Goal: Information Seeking & Learning: Learn about a topic

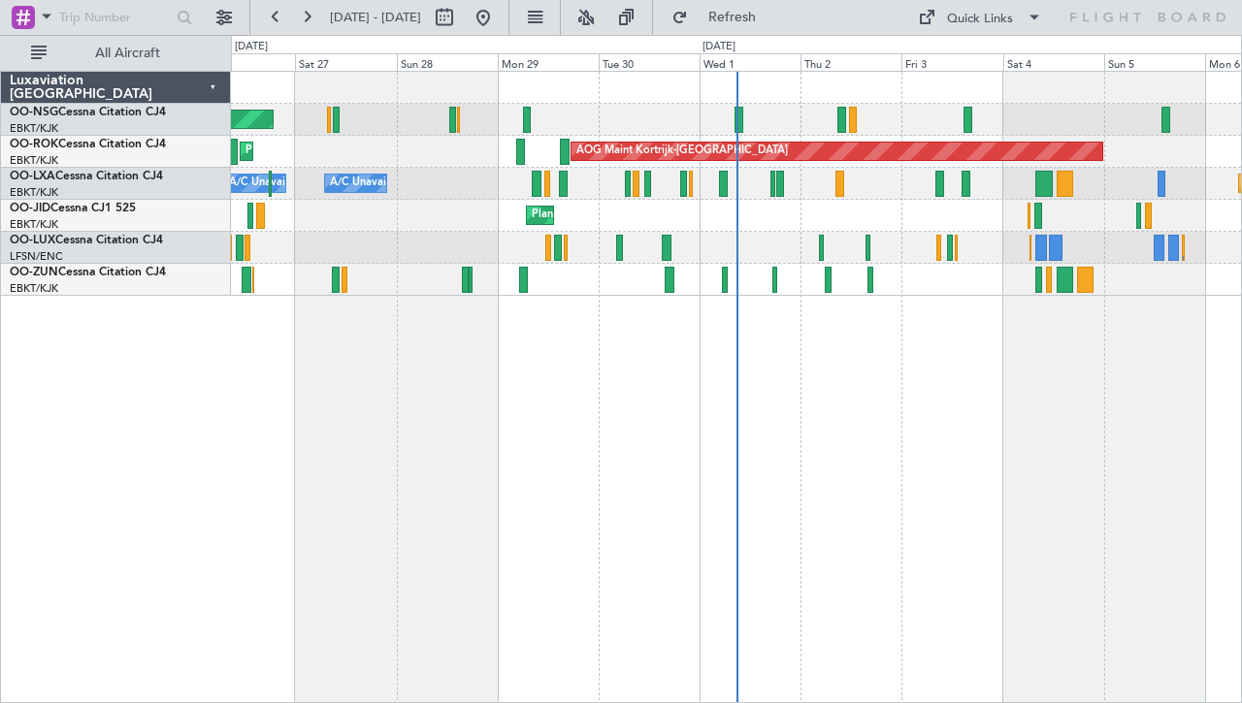
click at [836, 342] on div "Planned Maint [GEOGRAPHIC_DATA] ([GEOGRAPHIC_DATA]) Planned Maint [GEOGRAPHIC_D…" at bounding box center [736, 387] width 1011 height 633
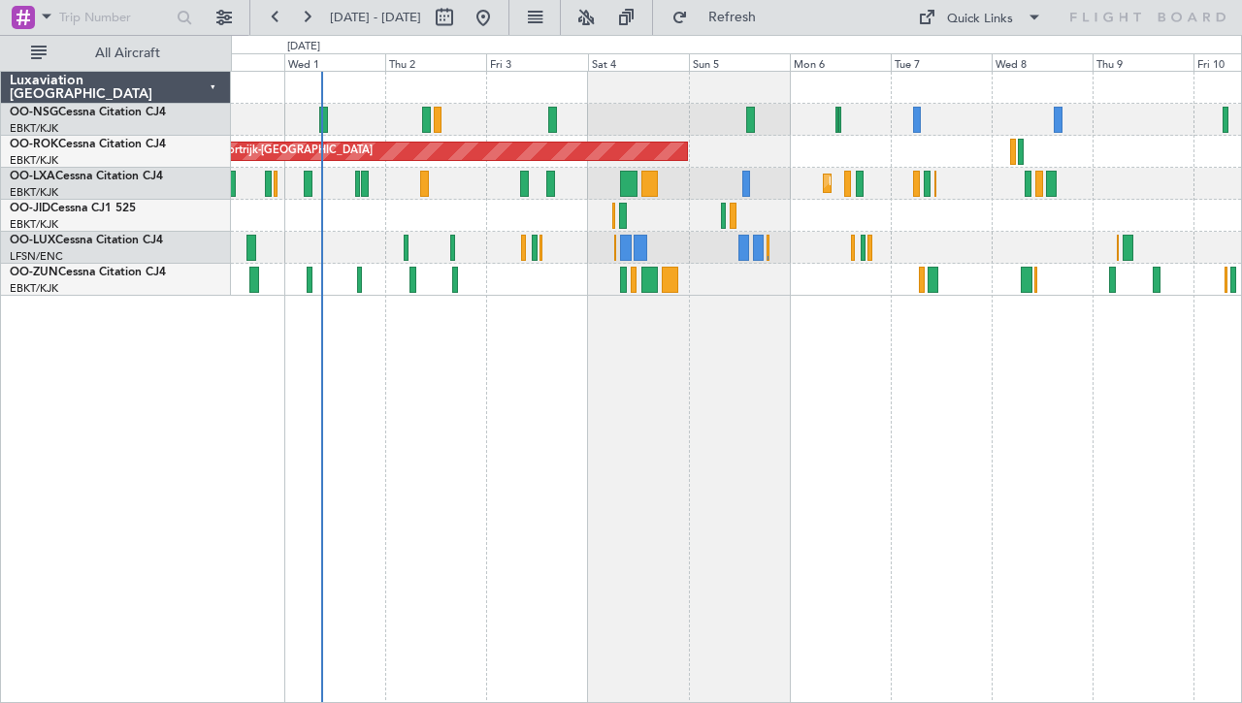
click at [702, 310] on div "AOG Maint Kortrijk-[GEOGRAPHIC_DATA] Planned Maint [GEOGRAPHIC_DATA]-[GEOGRAPHI…" at bounding box center [736, 387] width 1011 height 633
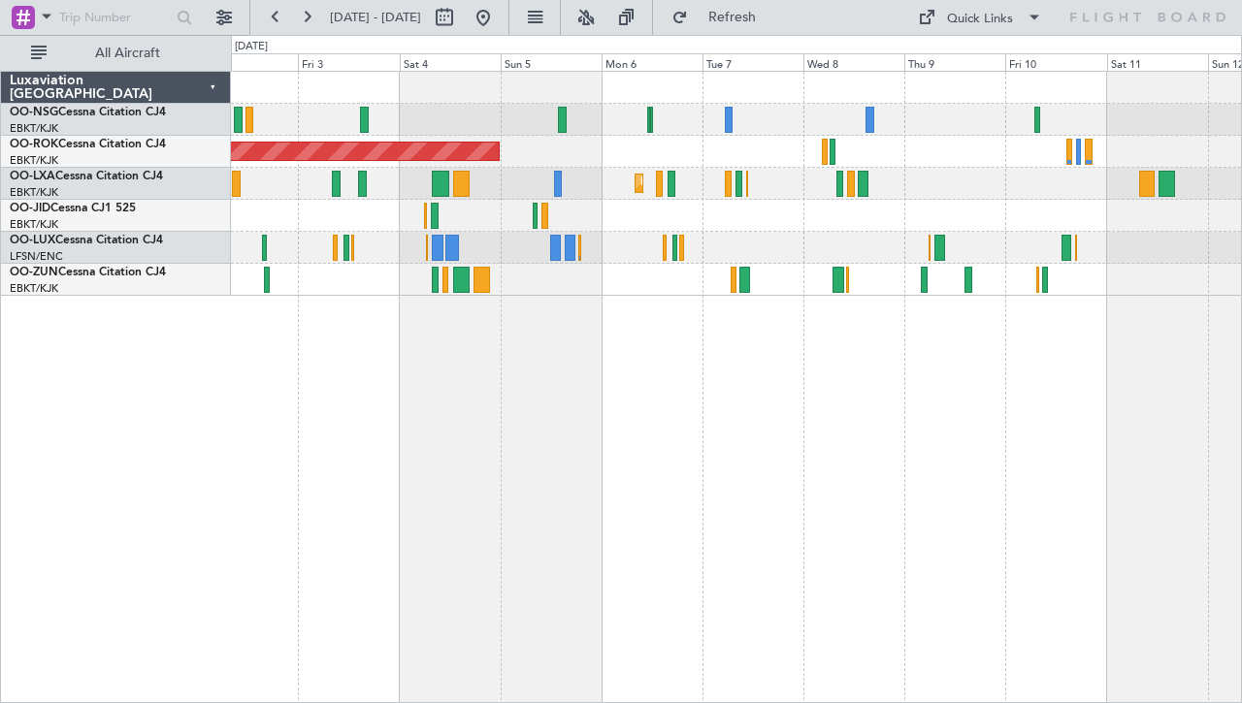
click at [637, 212] on div at bounding box center [736, 216] width 1010 height 32
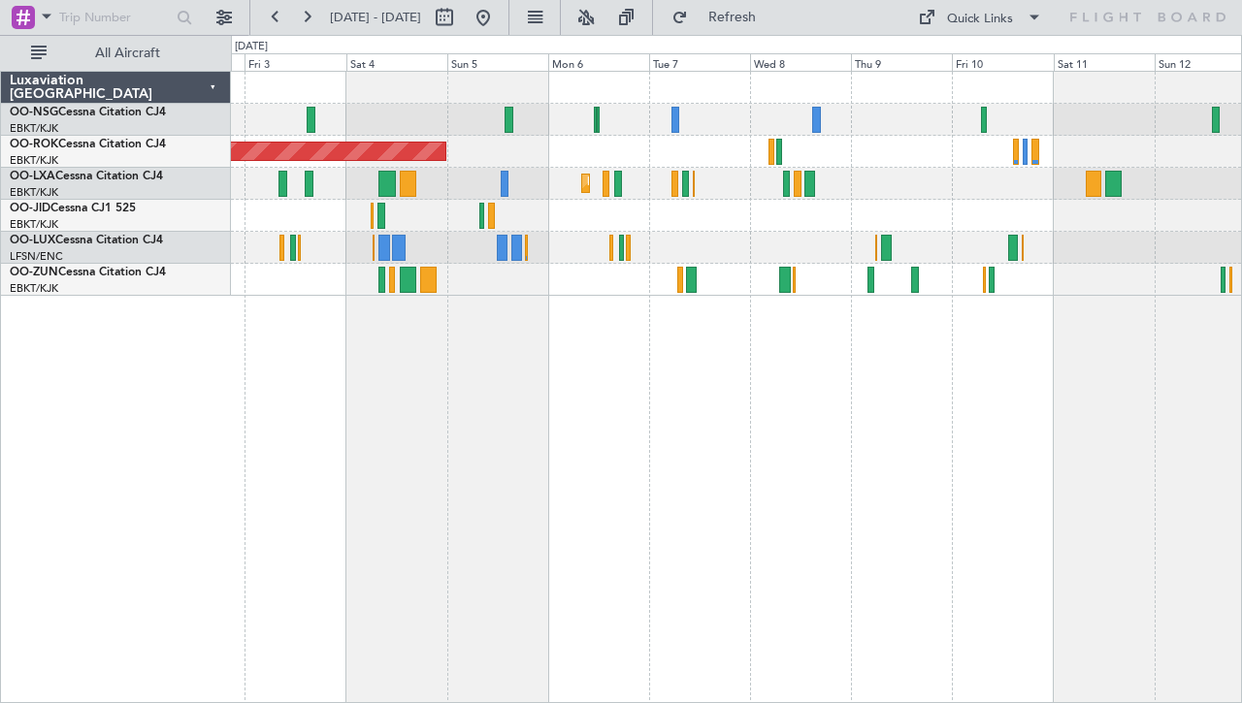
click at [579, 356] on div "AOG Maint Kortrijk-[GEOGRAPHIC_DATA] Planned Maint [GEOGRAPHIC_DATA]-[GEOGRAPHI…" at bounding box center [736, 387] width 1011 height 633
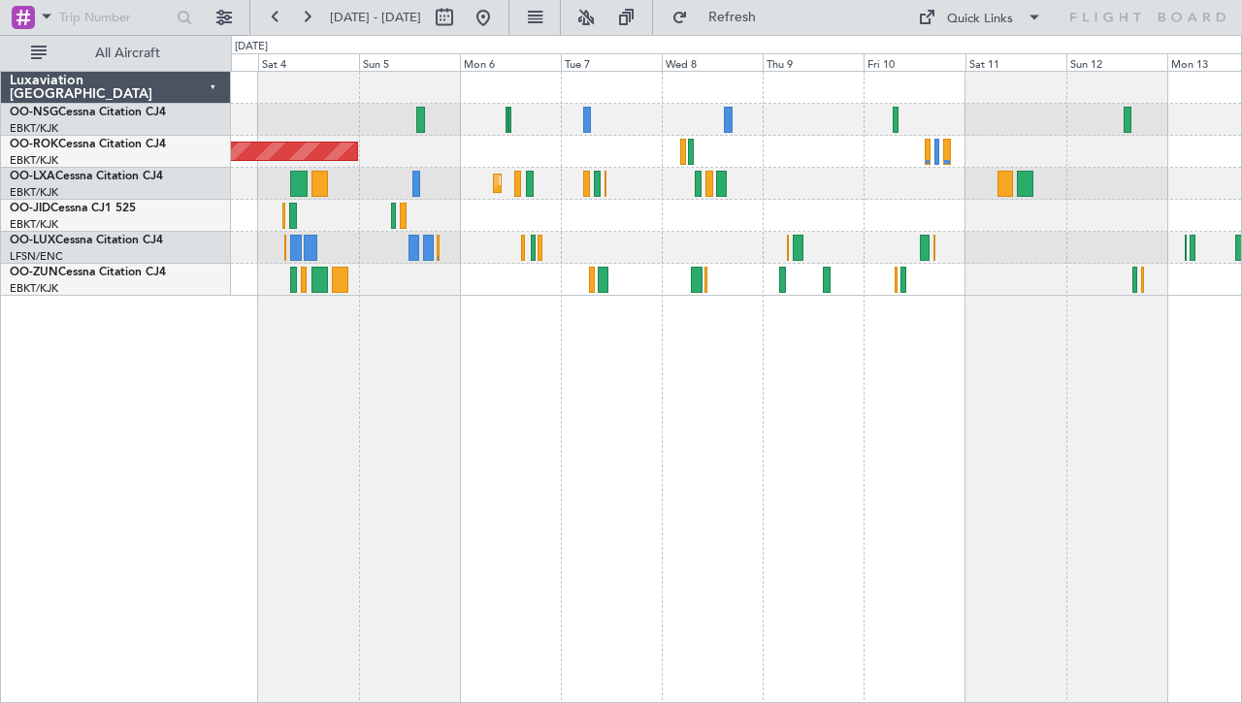
click at [766, 187] on div "Planned Maint Kortrijk-[GEOGRAPHIC_DATA]" at bounding box center [736, 184] width 1010 height 32
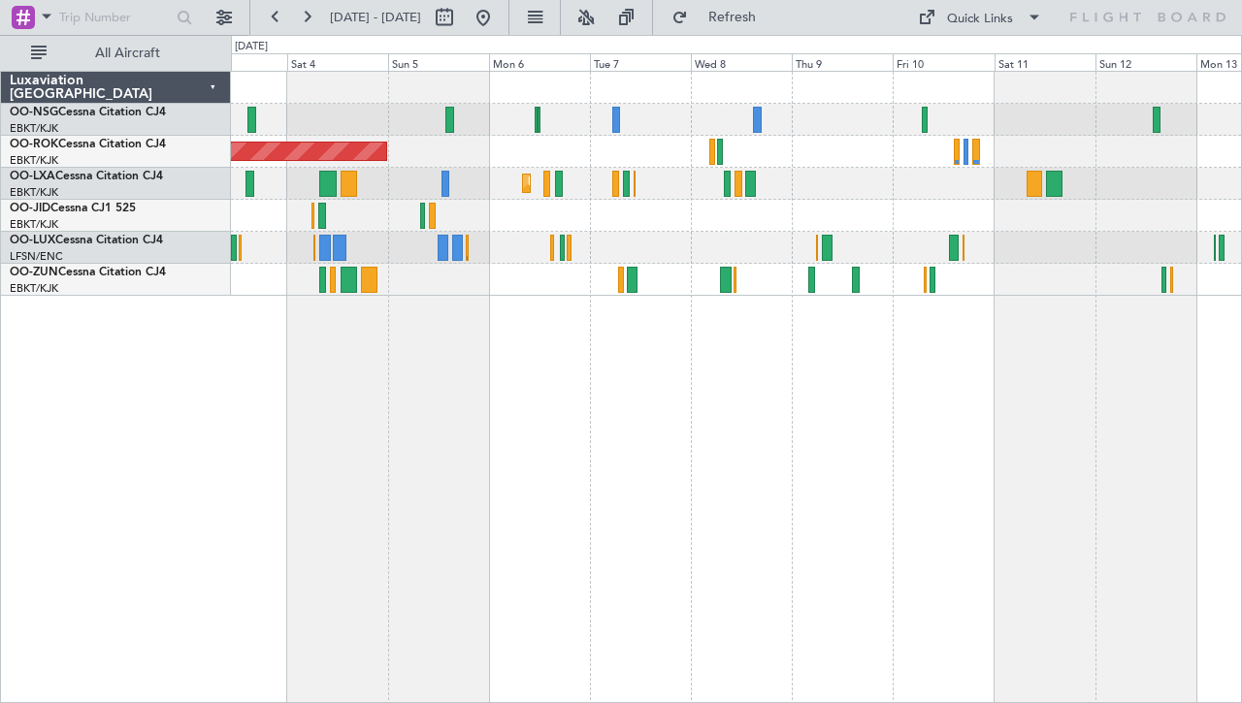
click at [726, 338] on div "AOG Maint Kortrijk-[GEOGRAPHIC_DATA] Planned Maint [GEOGRAPHIC_DATA]-[GEOGRAPHI…" at bounding box center [736, 387] width 1011 height 633
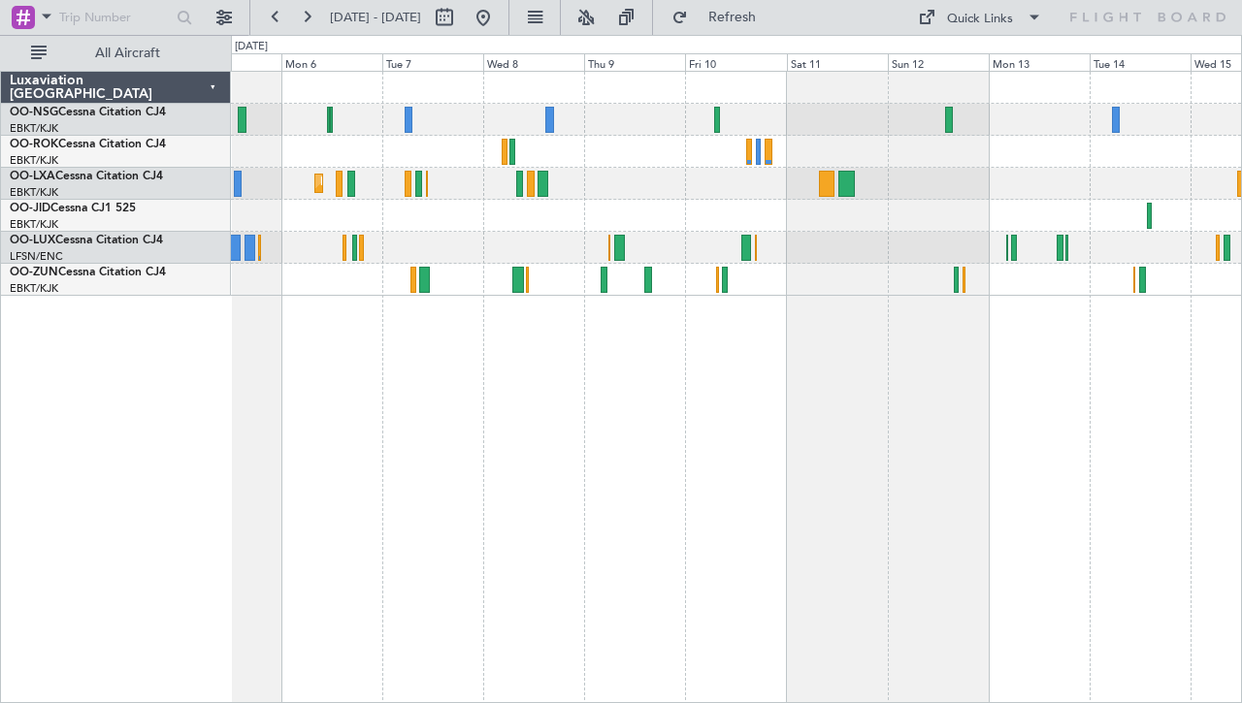
click at [734, 384] on div "AOG Maint Kortrijk-[GEOGRAPHIC_DATA] Planned Maint [GEOGRAPHIC_DATA]-[GEOGRAPHI…" at bounding box center [736, 387] width 1011 height 633
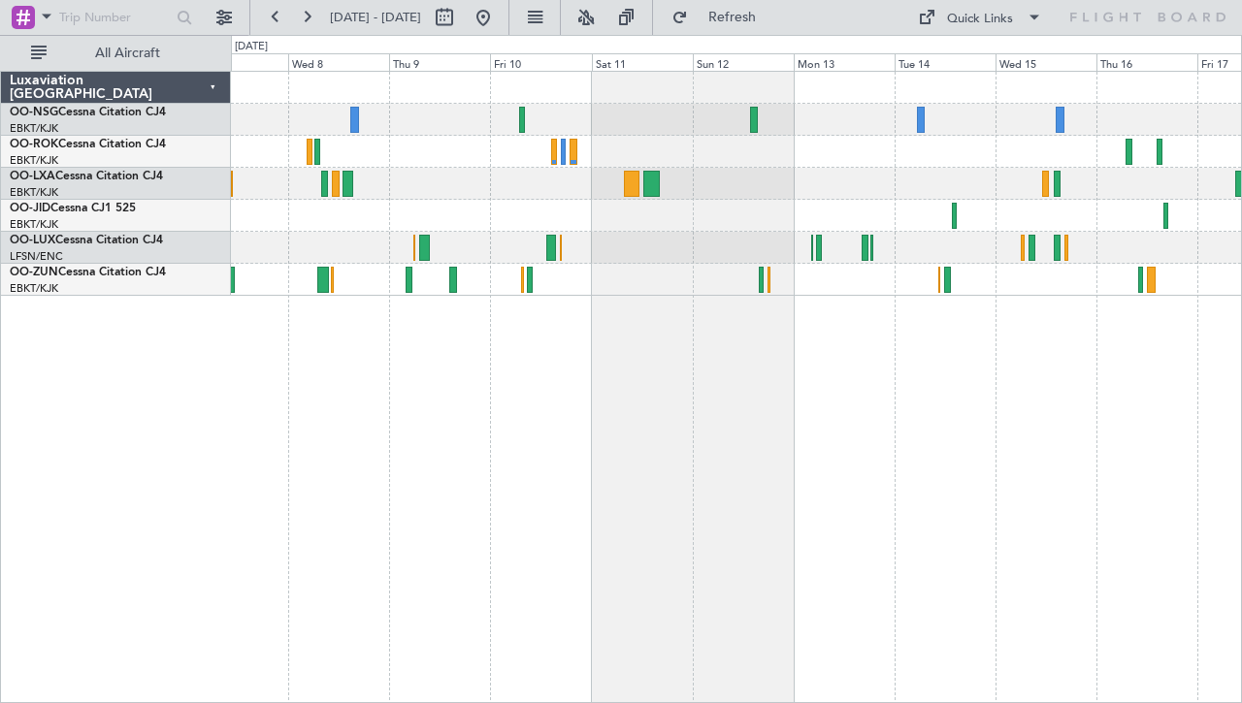
click at [753, 346] on div "AOG Maint Kortrijk-[GEOGRAPHIC_DATA] Planned Maint [GEOGRAPHIC_DATA]-[GEOGRAPHI…" at bounding box center [736, 387] width 1011 height 633
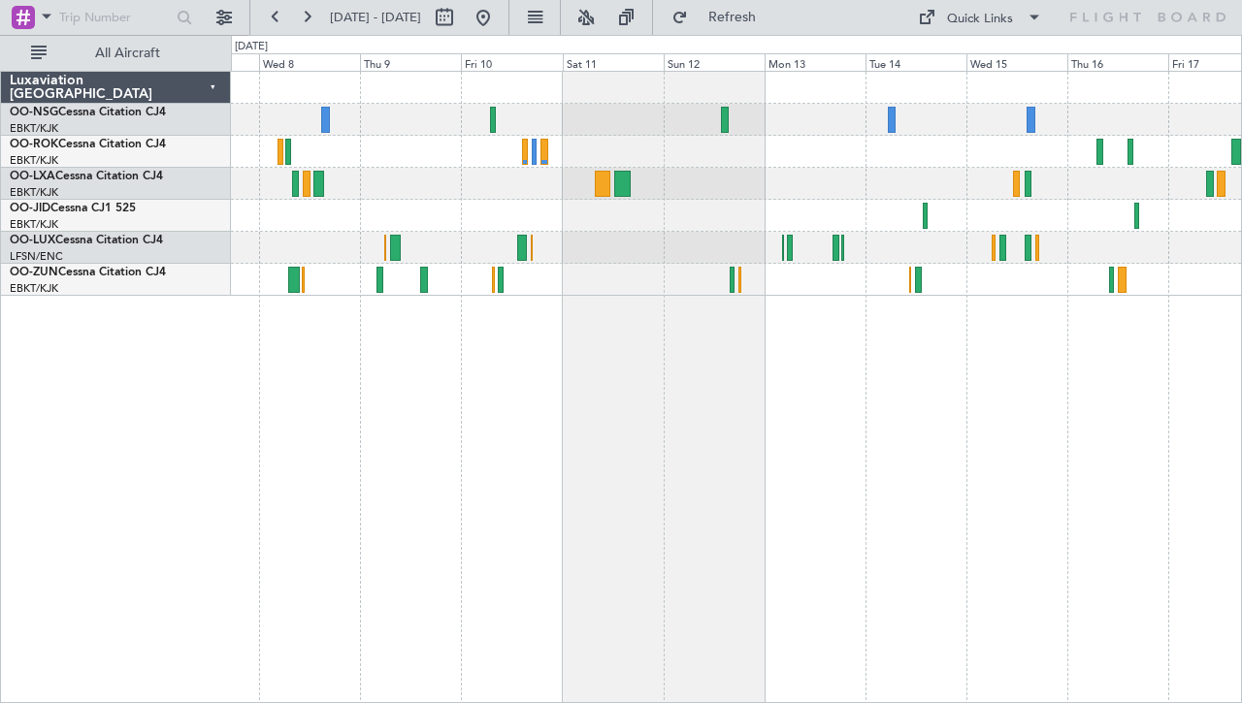
click at [679, 305] on div "Planned Maint Kortrijk-[GEOGRAPHIC_DATA]" at bounding box center [736, 387] width 1011 height 633
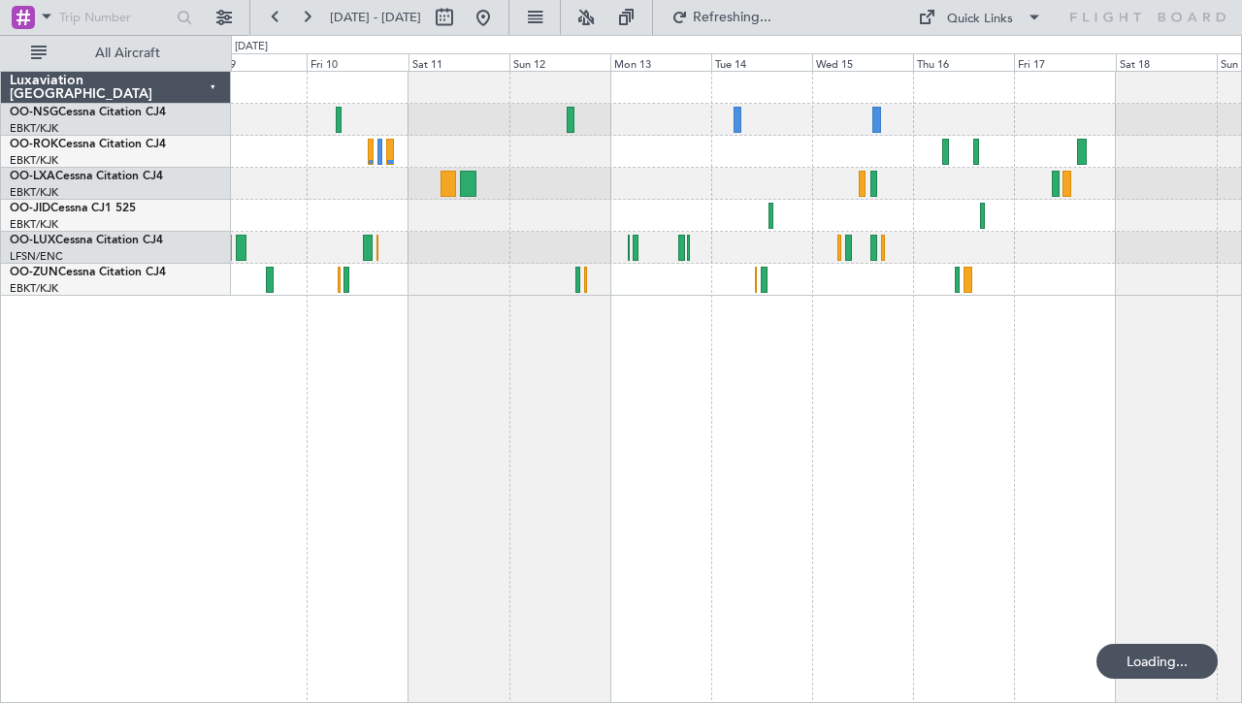
click at [722, 331] on div at bounding box center [736, 387] width 1011 height 633
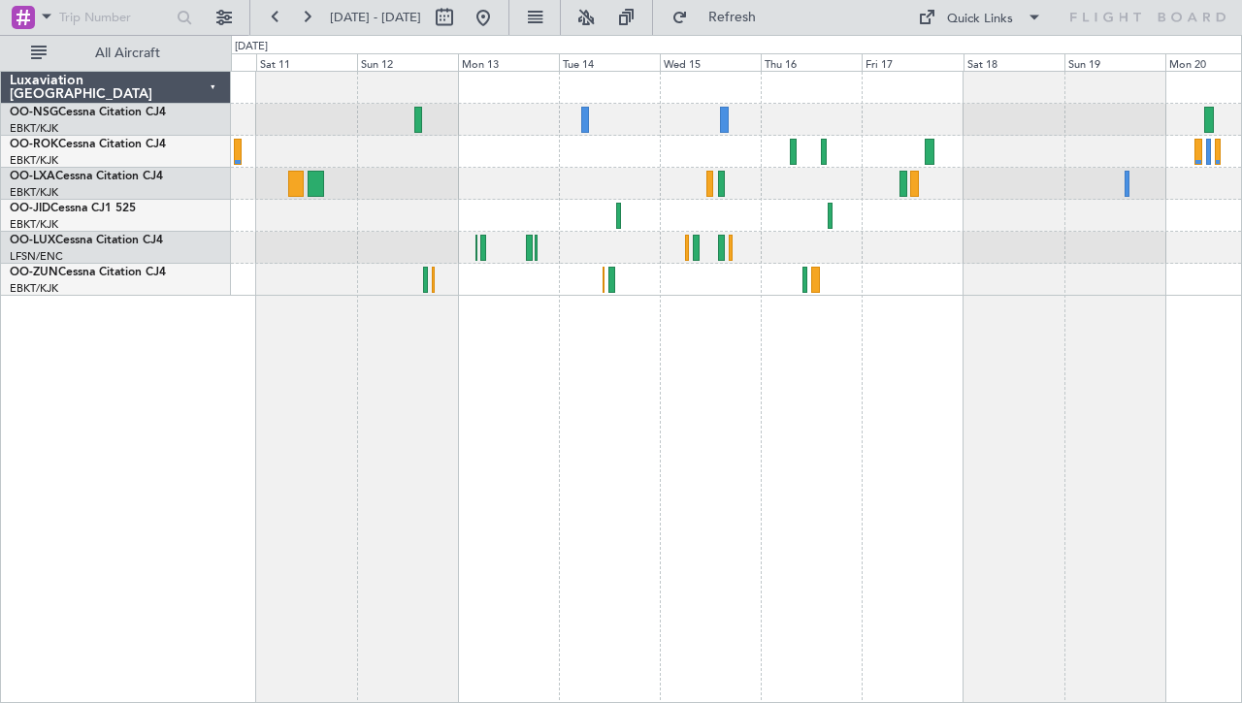
click at [709, 241] on div at bounding box center [736, 248] width 1010 height 32
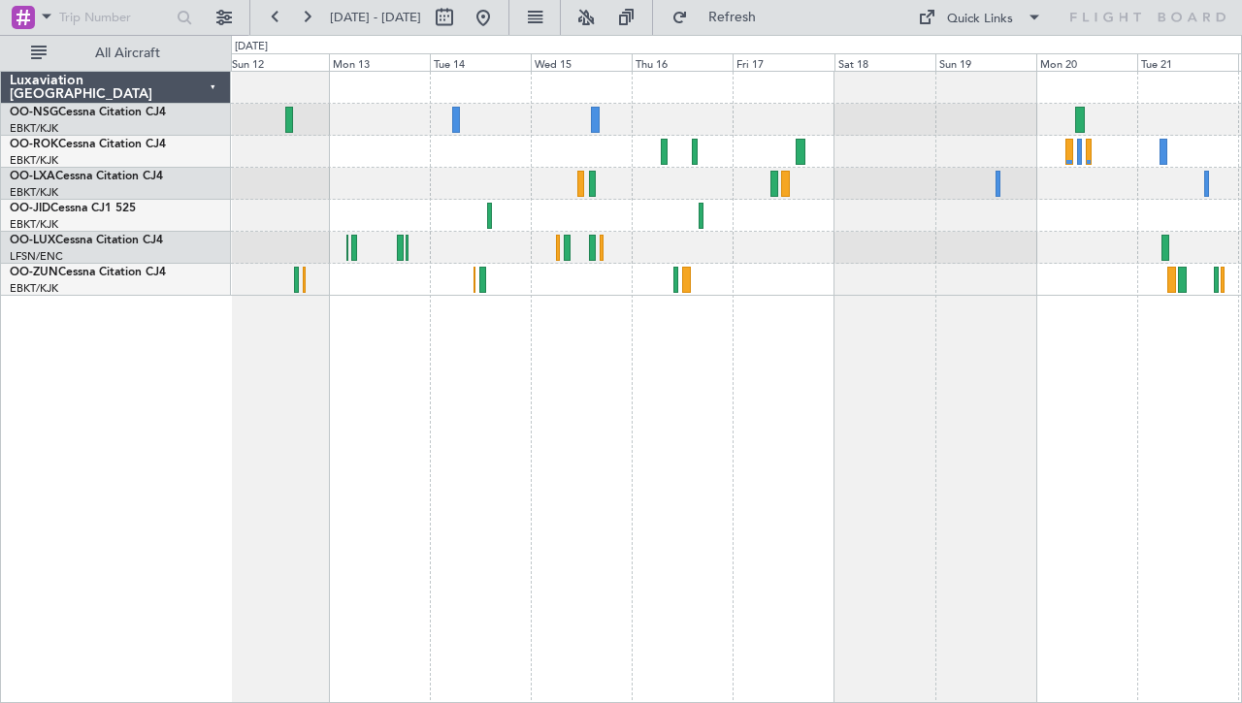
click at [616, 223] on div "No Crew" at bounding box center [736, 216] width 1010 height 32
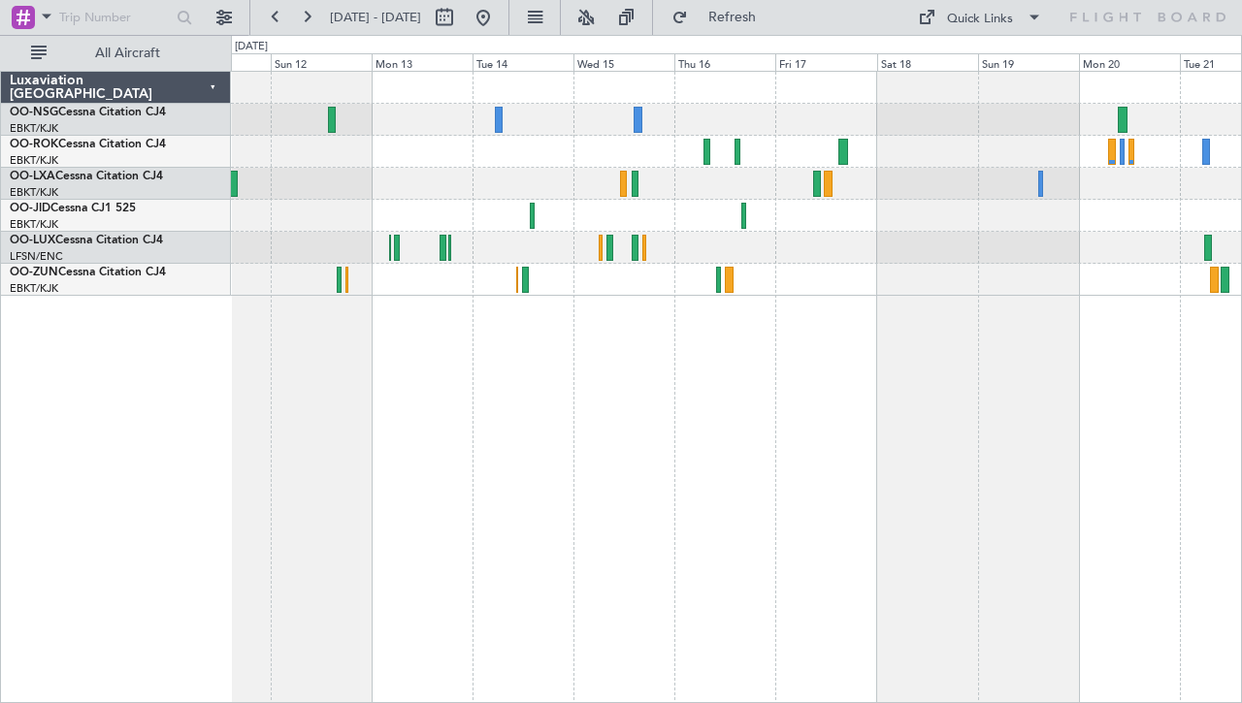
click at [792, 247] on div at bounding box center [736, 248] width 1010 height 32
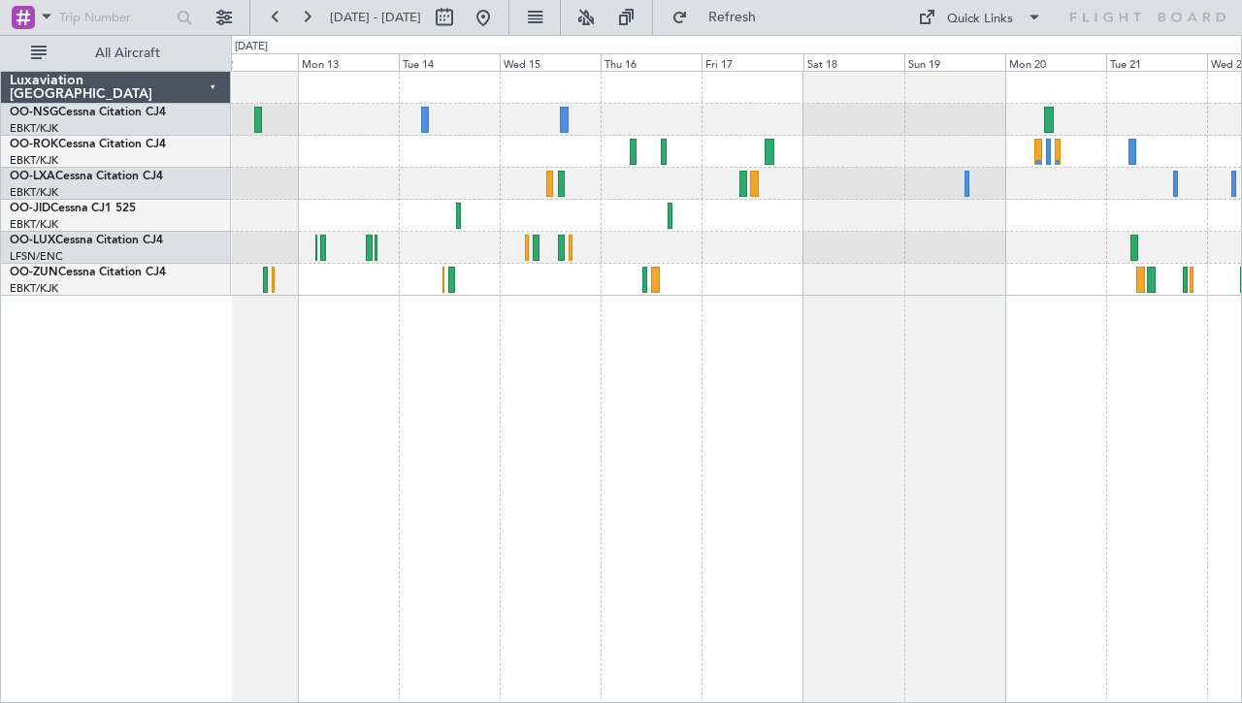
click at [788, 259] on div "No Crew" at bounding box center [736, 184] width 1010 height 224
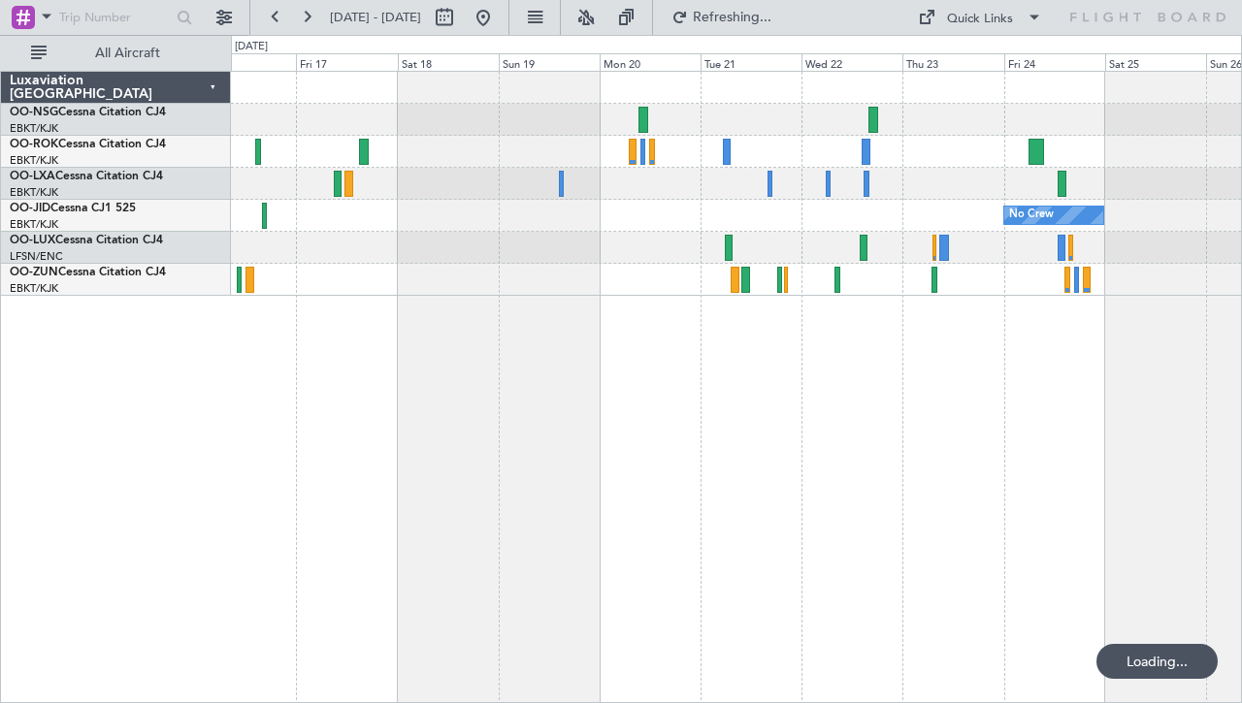
click at [759, 333] on div "No Crew" at bounding box center [736, 387] width 1011 height 633
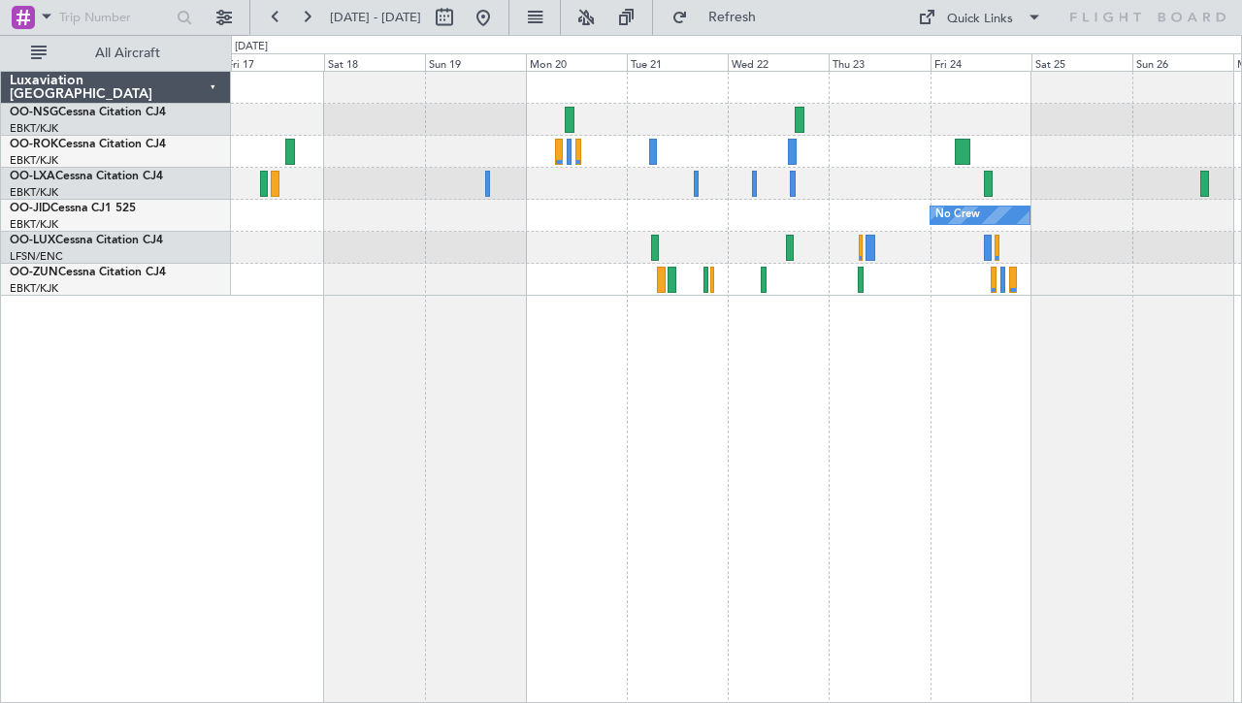
click at [834, 148] on div at bounding box center [736, 152] width 1010 height 32
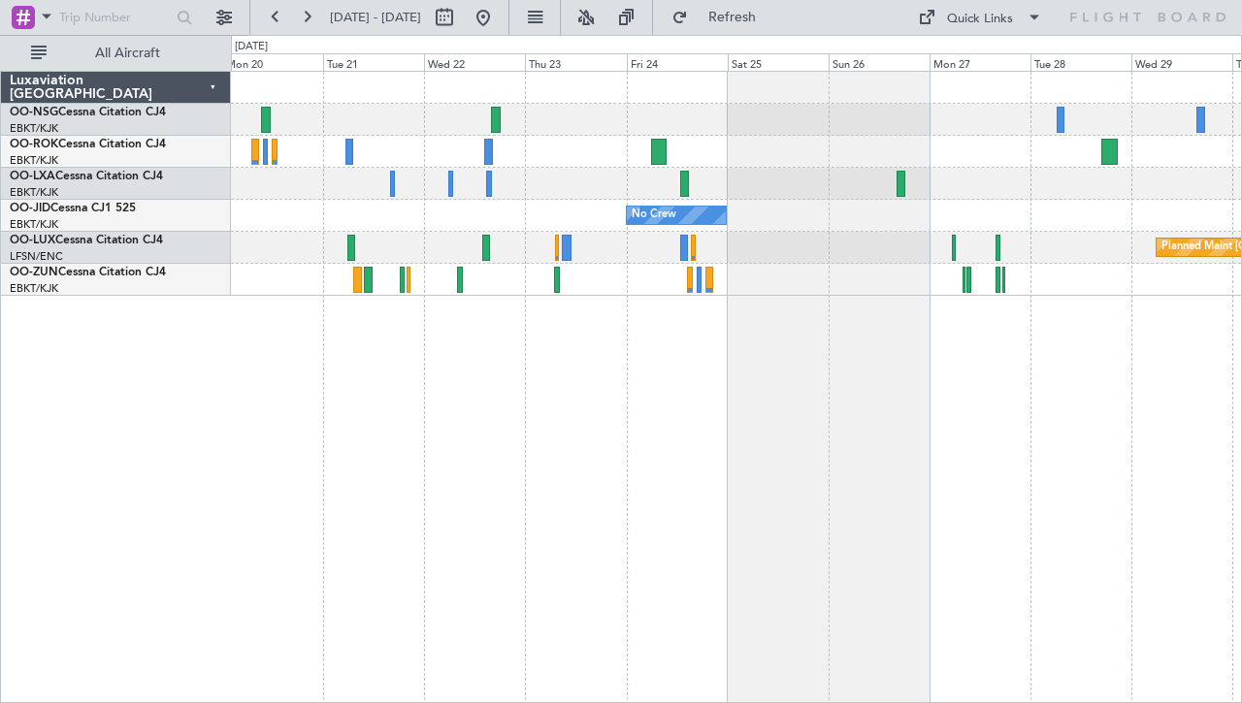
click at [768, 333] on div "No Crew Planned Maint [GEOGRAPHIC_DATA] ([GEOGRAPHIC_DATA])" at bounding box center [736, 387] width 1011 height 633
